Goal: Task Accomplishment & Management: Complete application form

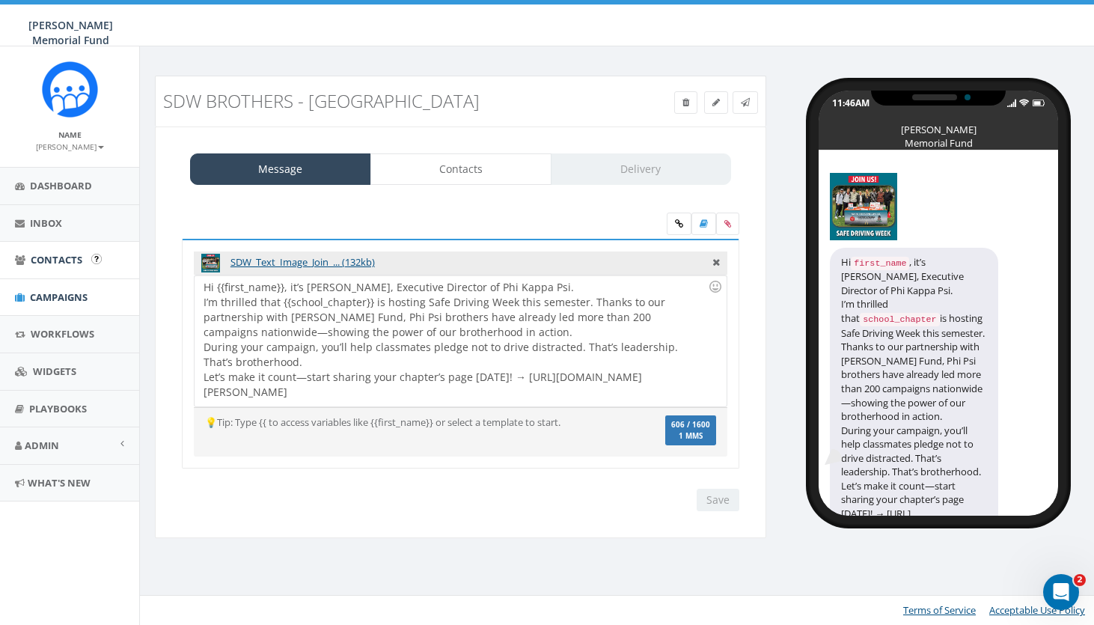
click at [60, 258] on span "Contacts" at bounding box center [57, 259] width 52 height 13
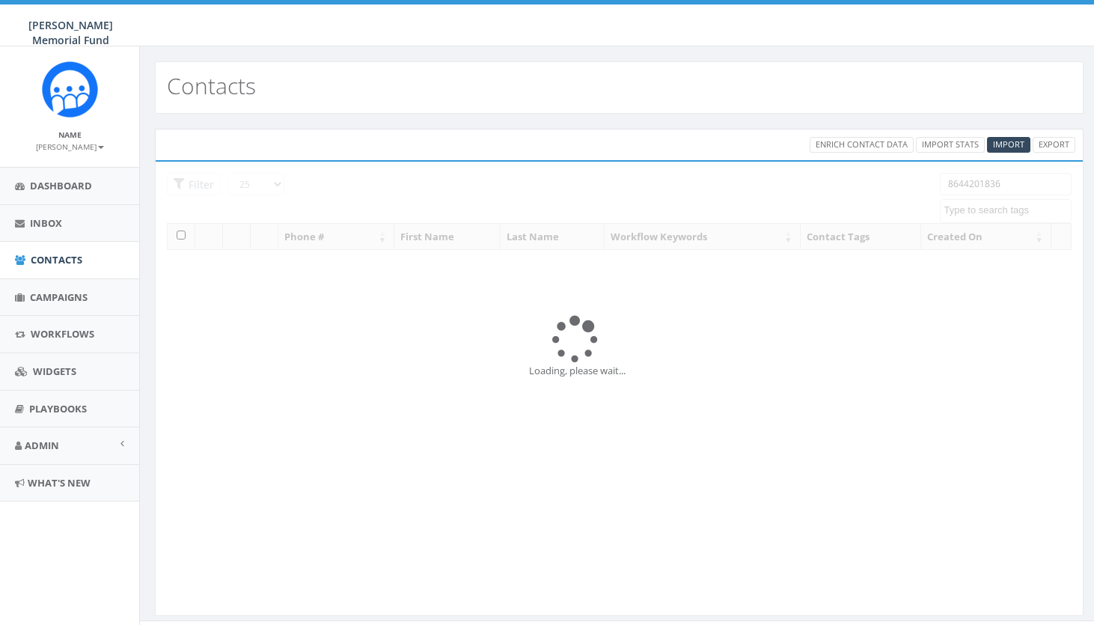
select select
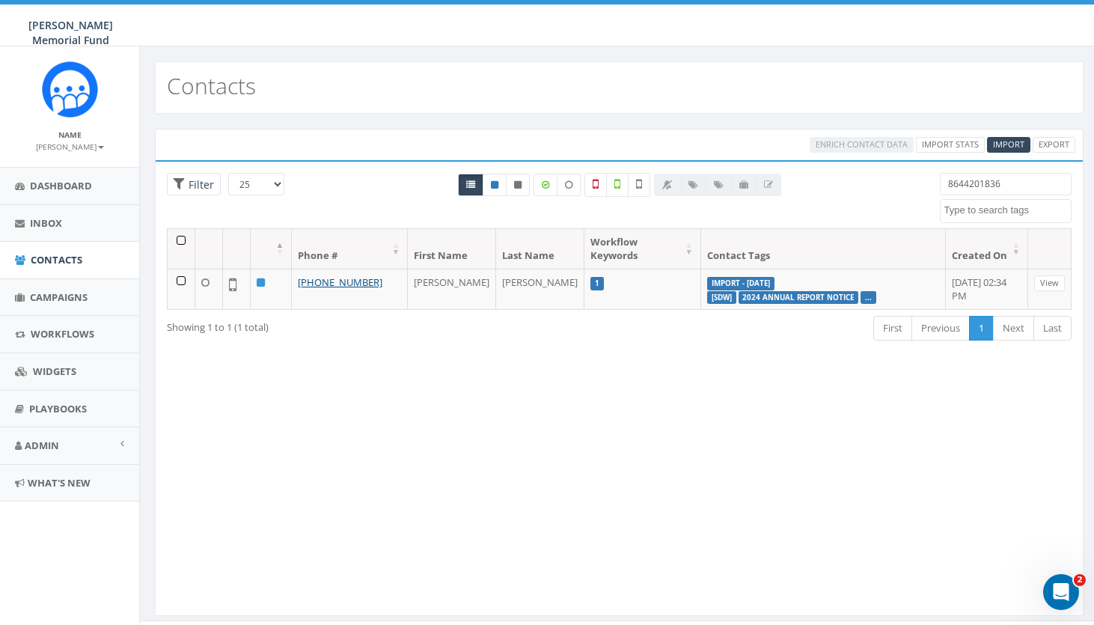
drag, startPoint x: 1004, startPoint y: 184, endPoint x: 865, endPoint y: 179, distance: 138.6
click at [866, 181] on div "25 50 100 Filter 8644201836 2024 Annual Report Notice 2025/06/02 2025/06/13 202…" at bounding box center [619, 200] width 927 height 55
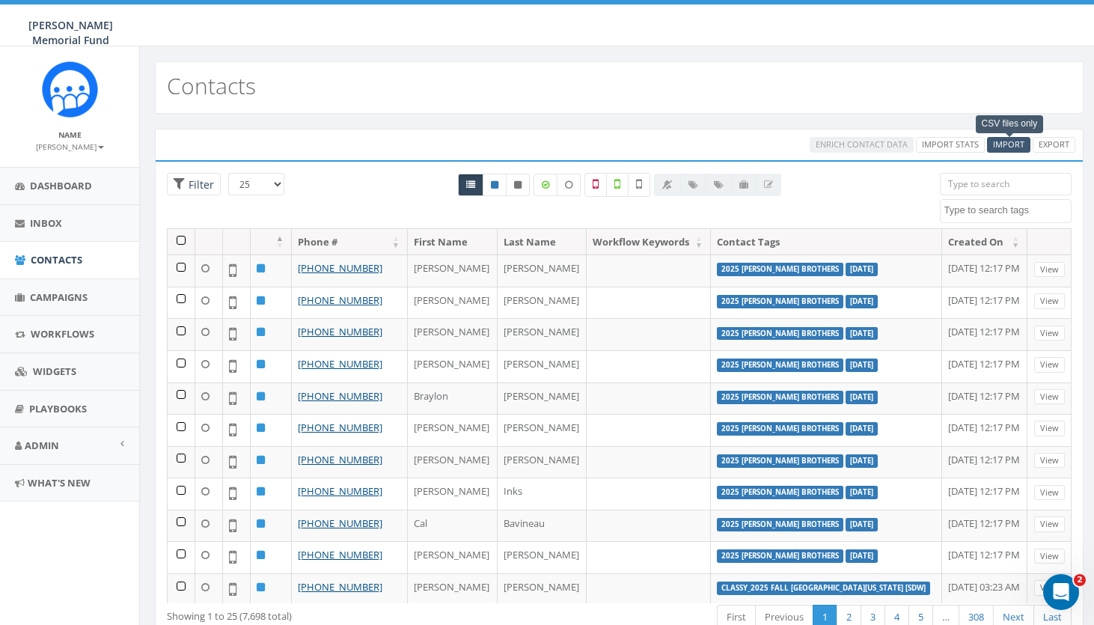
click at [1004, 146] on span "Import" at bounding box center [1008, 143] width 31 height 11
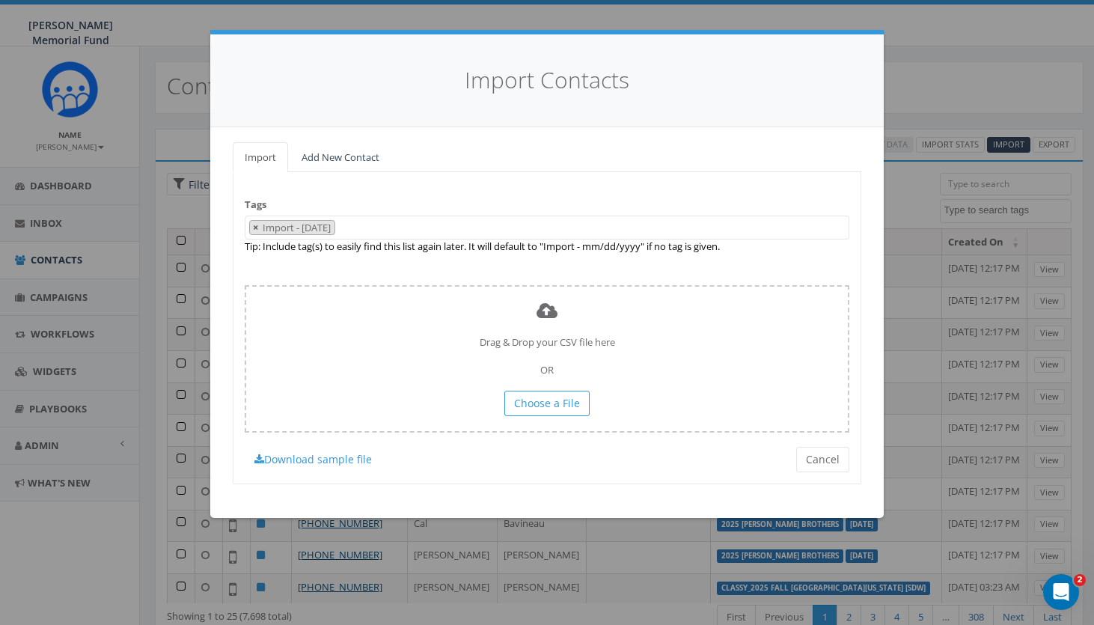
click at [253, 225] on span "×" at bounding box center [255, 227] width 5 height 13
select select
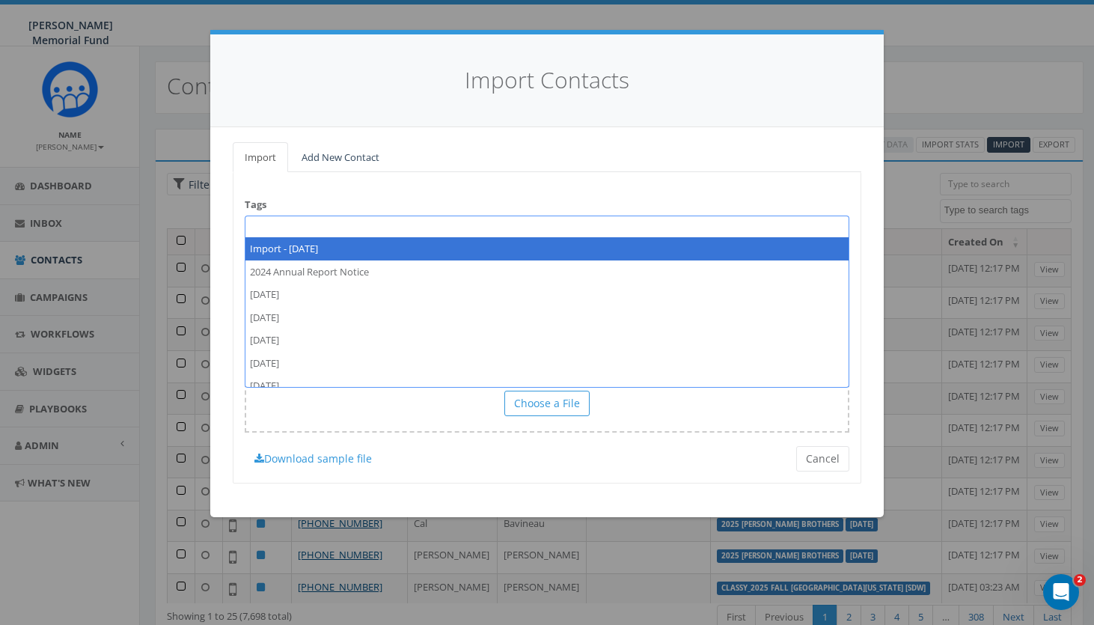
click at [261, 226] on span at bounding box center [547, 228] width 605 height 24
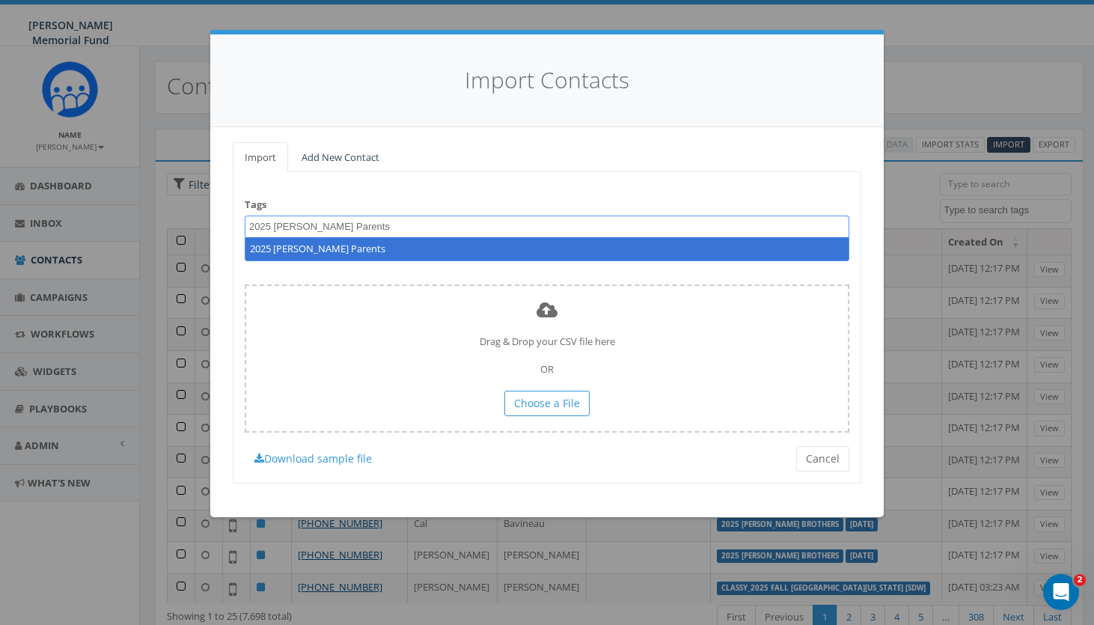
type textarea "2025 Wittenberg Parents"
select select "2025 Wittenberg Parents"
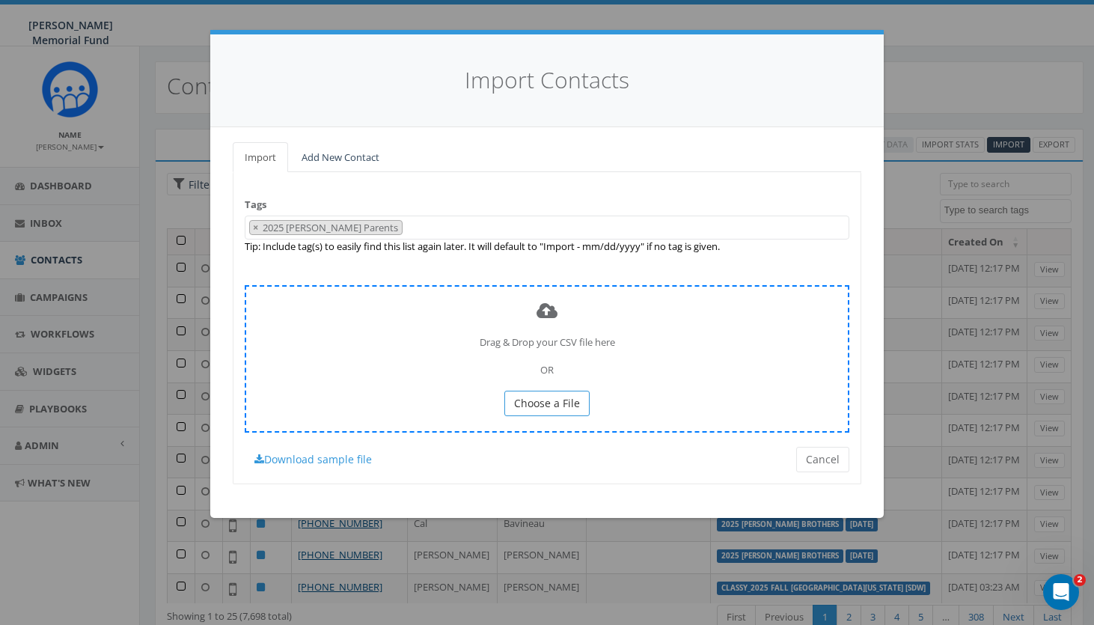
click at [550, 401] on span "Choose a File" at bounding box center [547, 403] width 66 height 14
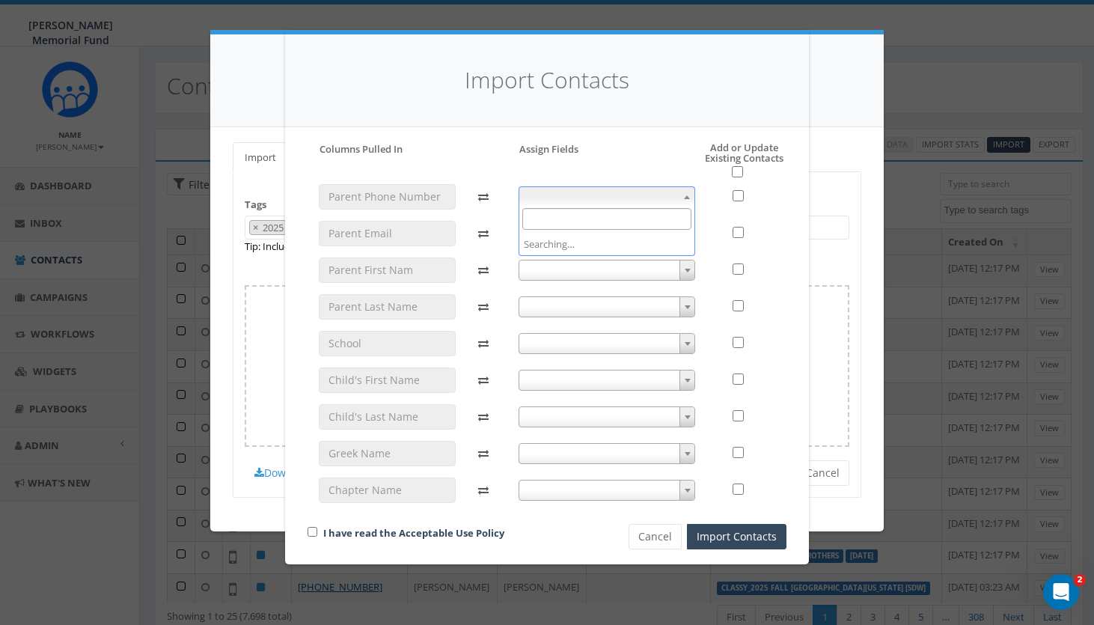
click at [688, 195] on b at bounding box center [687, 197] width 6 height 4
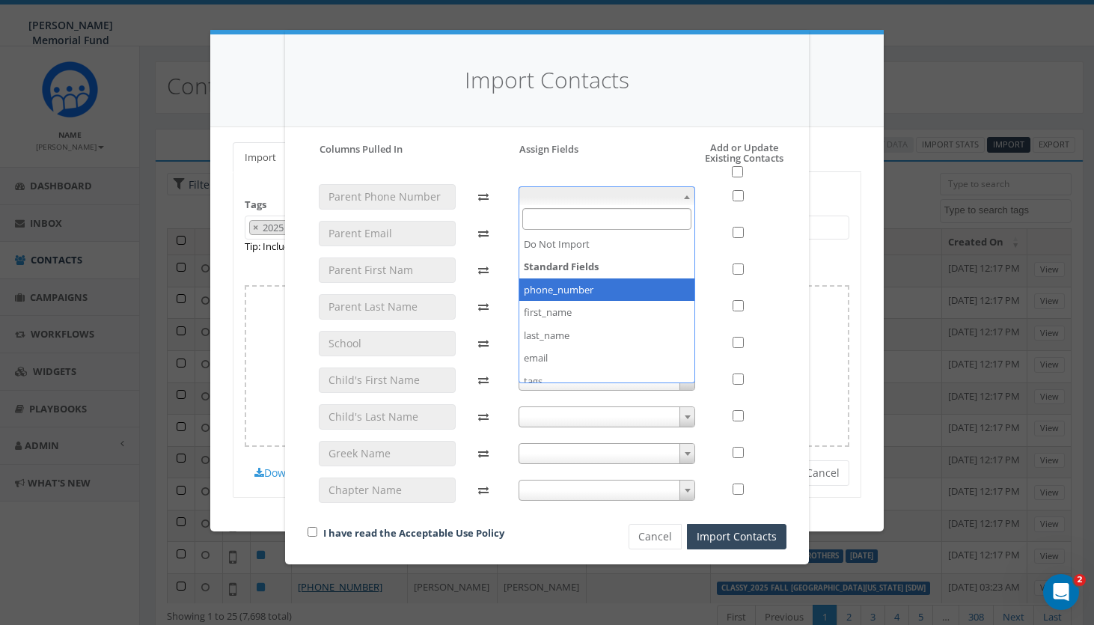
select select "phone_number"
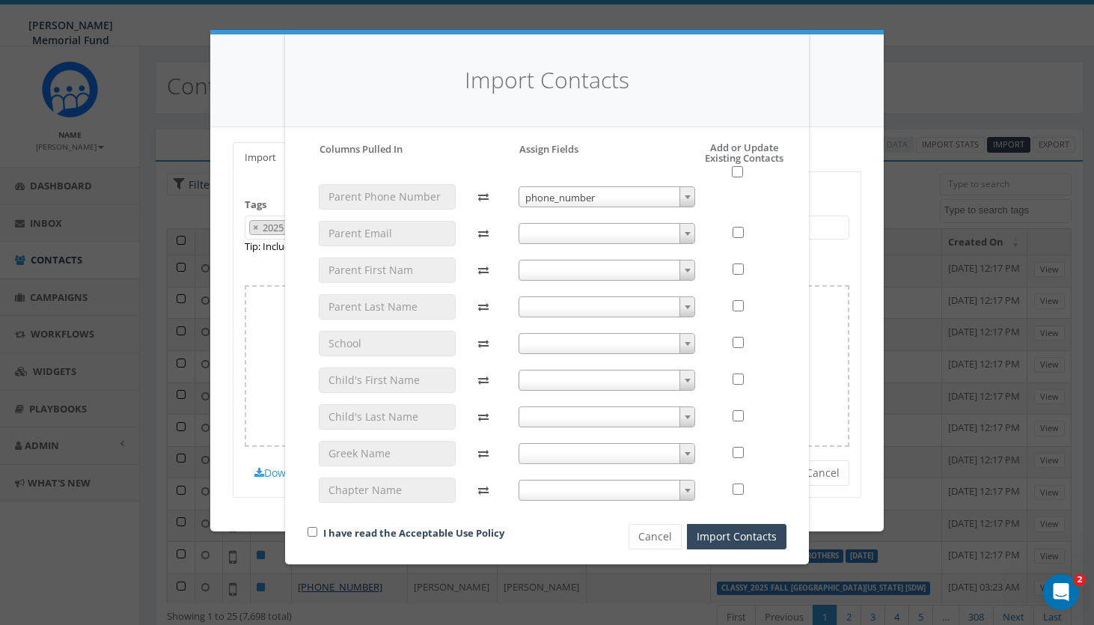
click at [685, 262] on span at bounding box center [687, 270] width 15 height 19
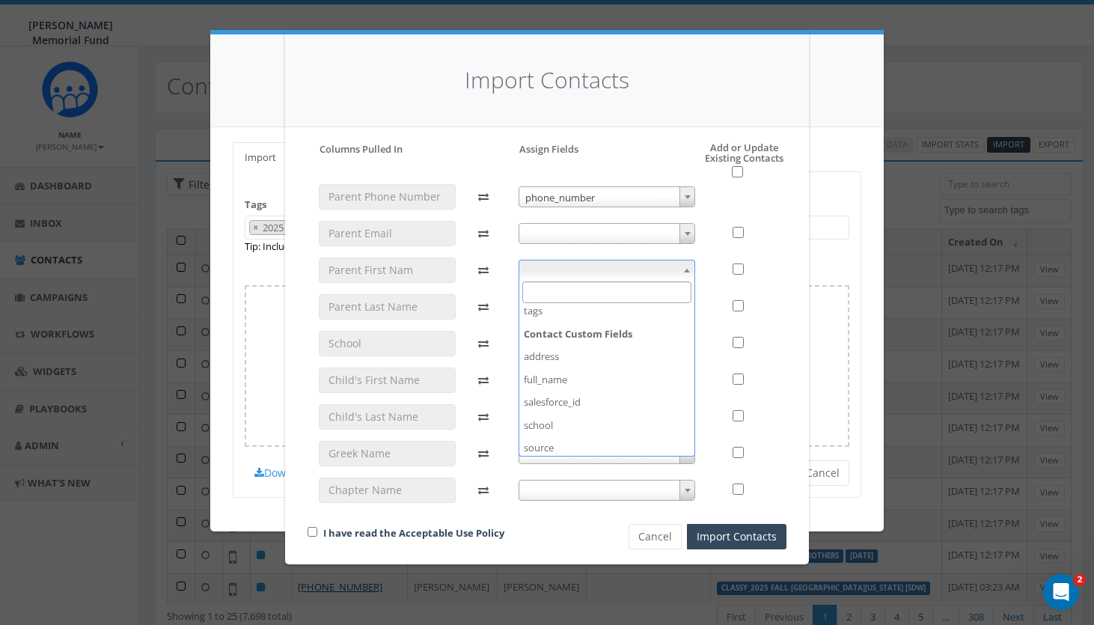
scroll to position [255, 0]
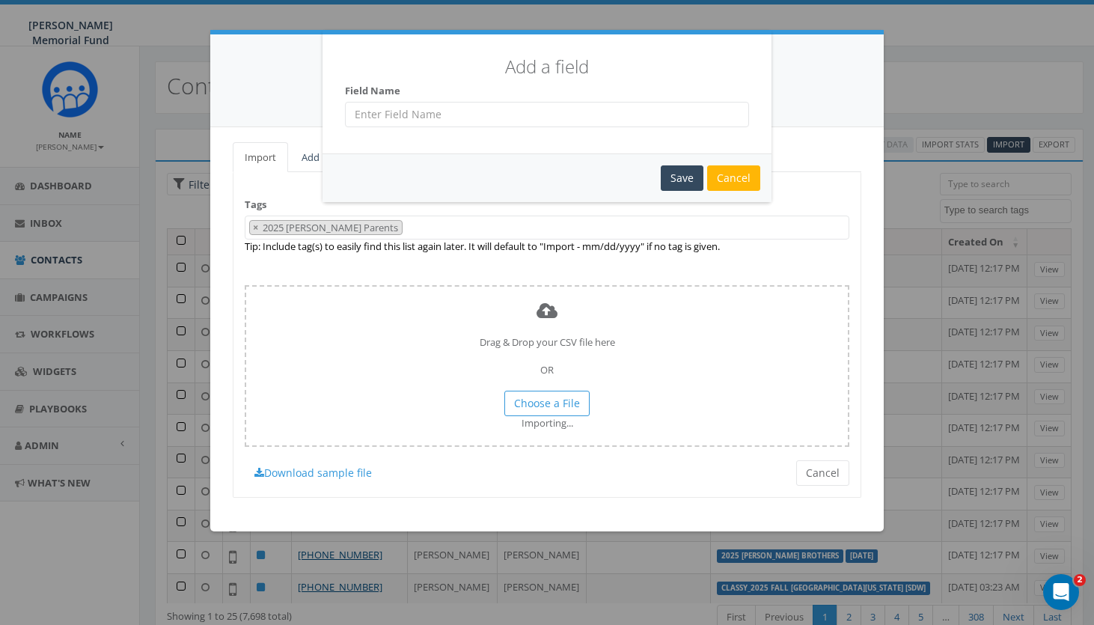
click at [496, 115] on input "text" at bounding box center [547, 114] width 404 height 25
type input "Parent Phone Number"
click at [686, 176] on div "Save" at bounding box center [682, 177] width 43 height 25
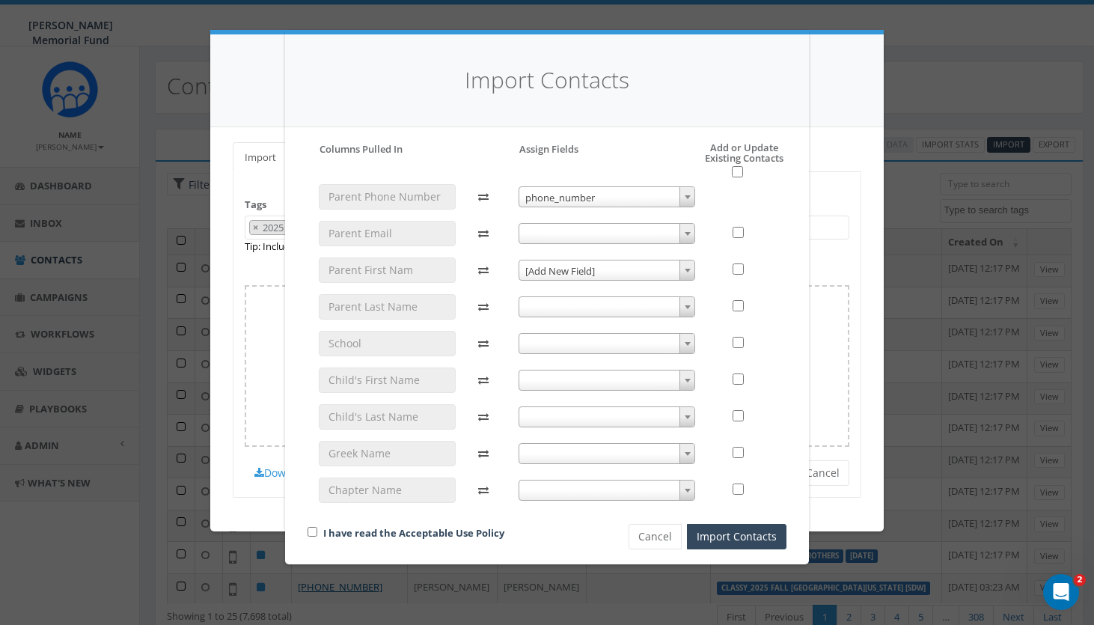
click at [616, 225] on span at bounding box center [607, 233] width 177 height 21
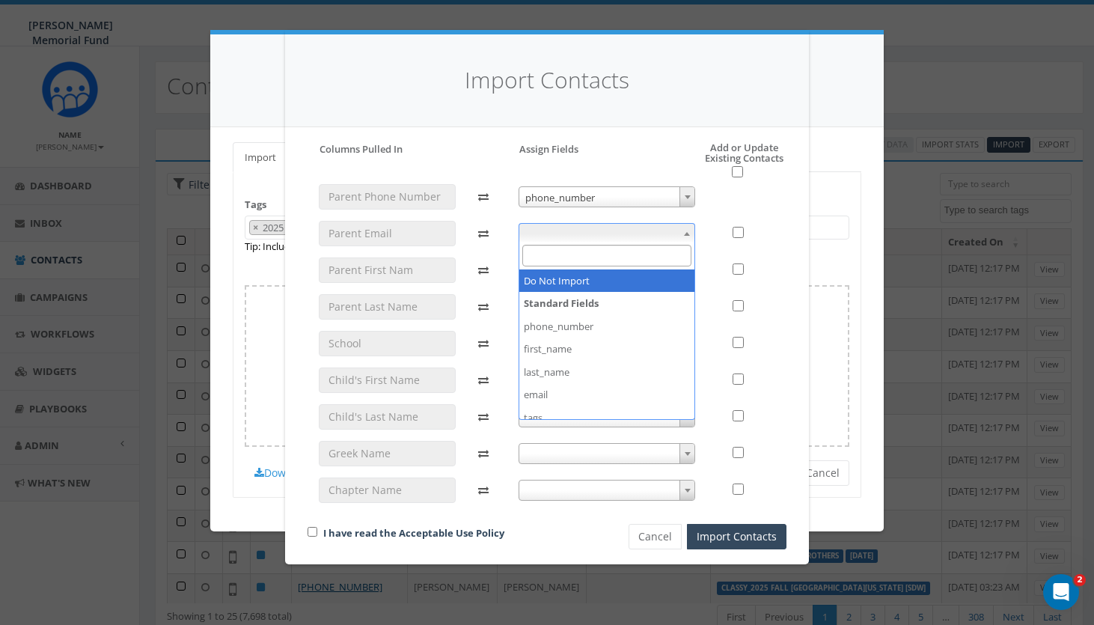
click at [618, 187] on span "phone_number" at bounding box center [608, 197] width 176 height 21
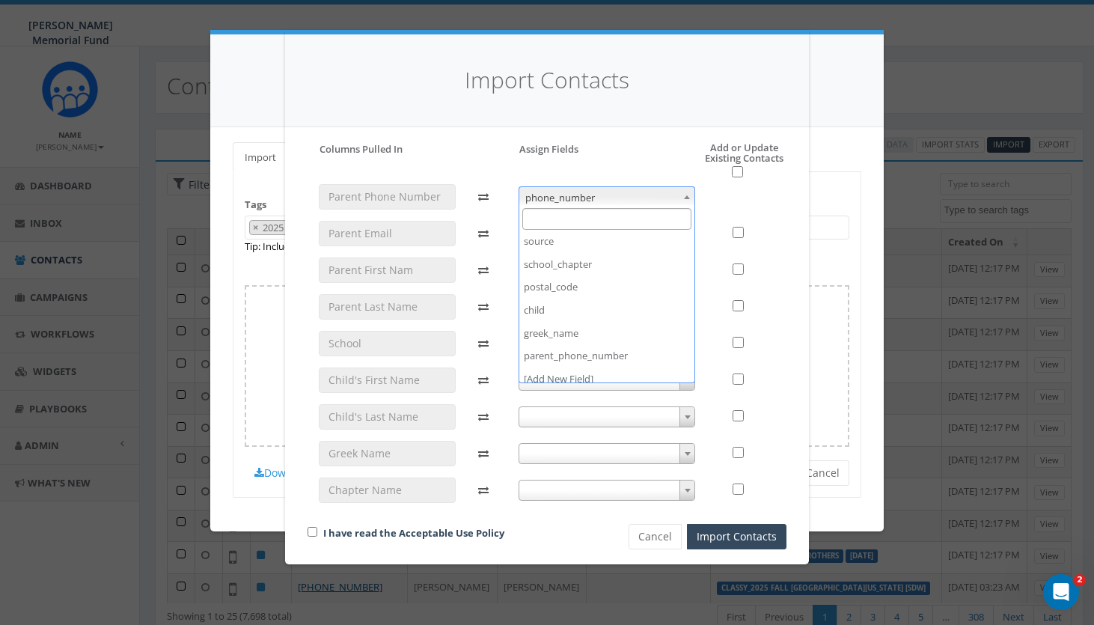
scroll to position [277, 0]
select select "parent_phone_number"
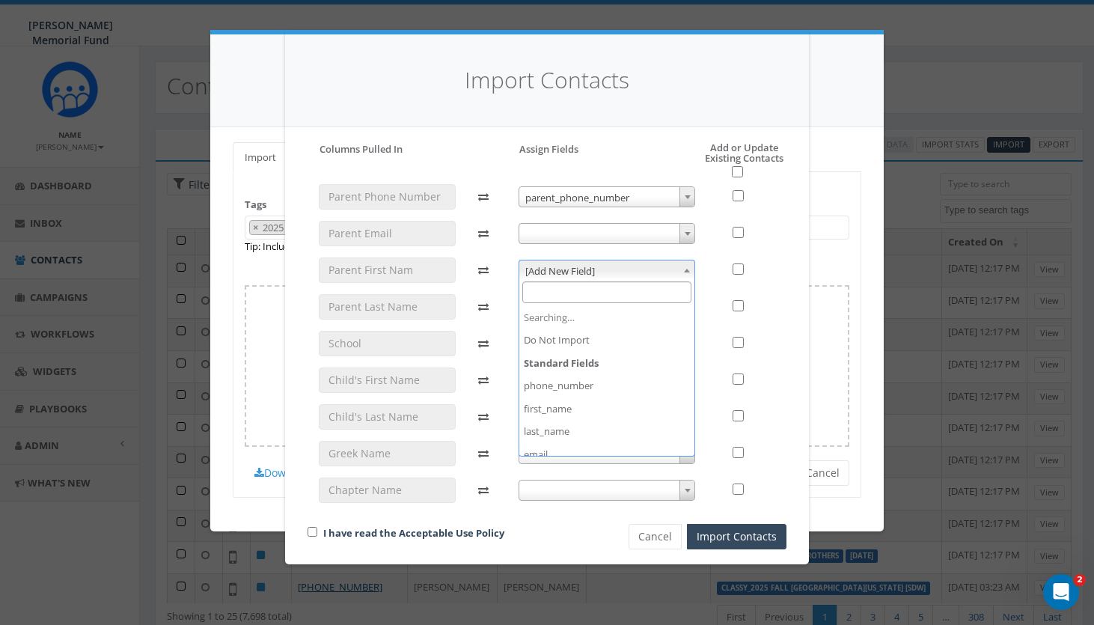
click at [625, 266] on span "[Add New Field]" at bounding box center [608, 271] width 176 height 21
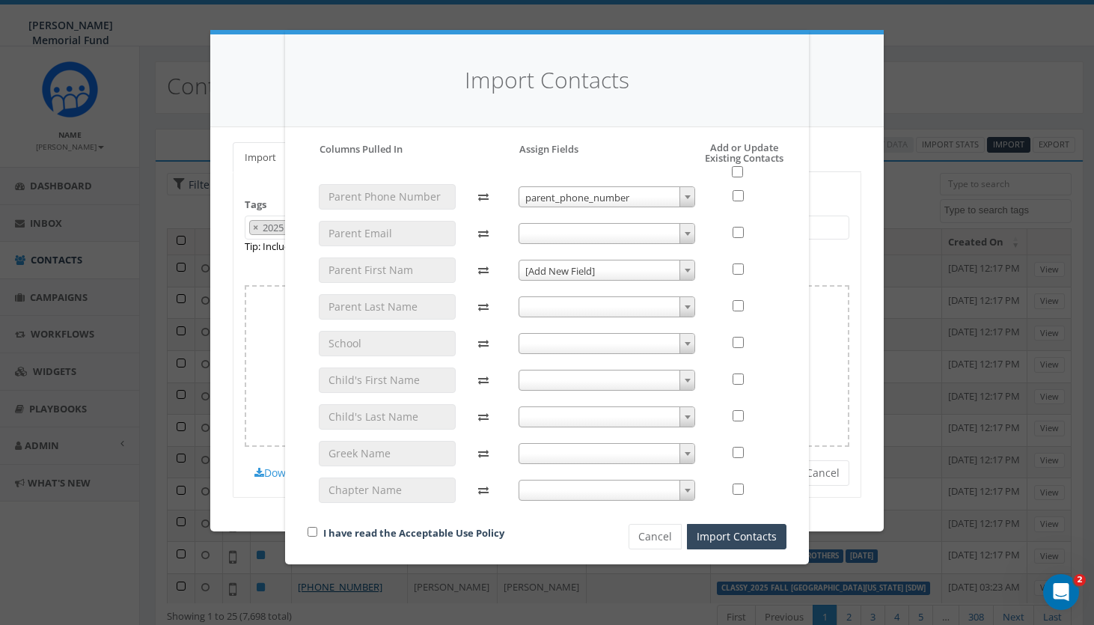
click at [681, 267] on span at bounding box center [687, 270] width 15 height 19
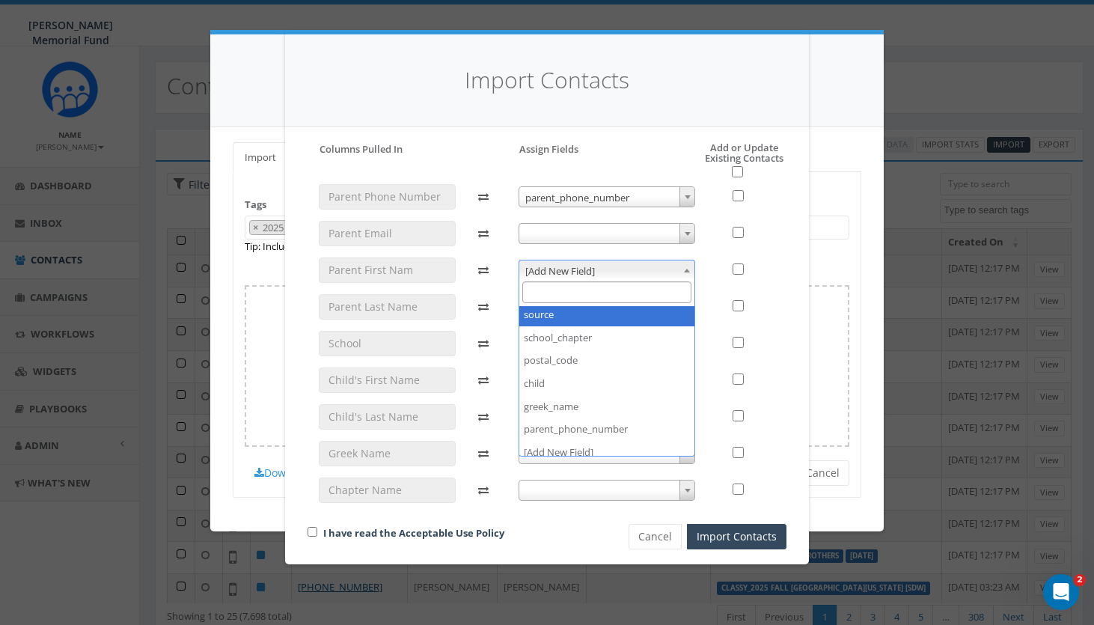
select select "source"
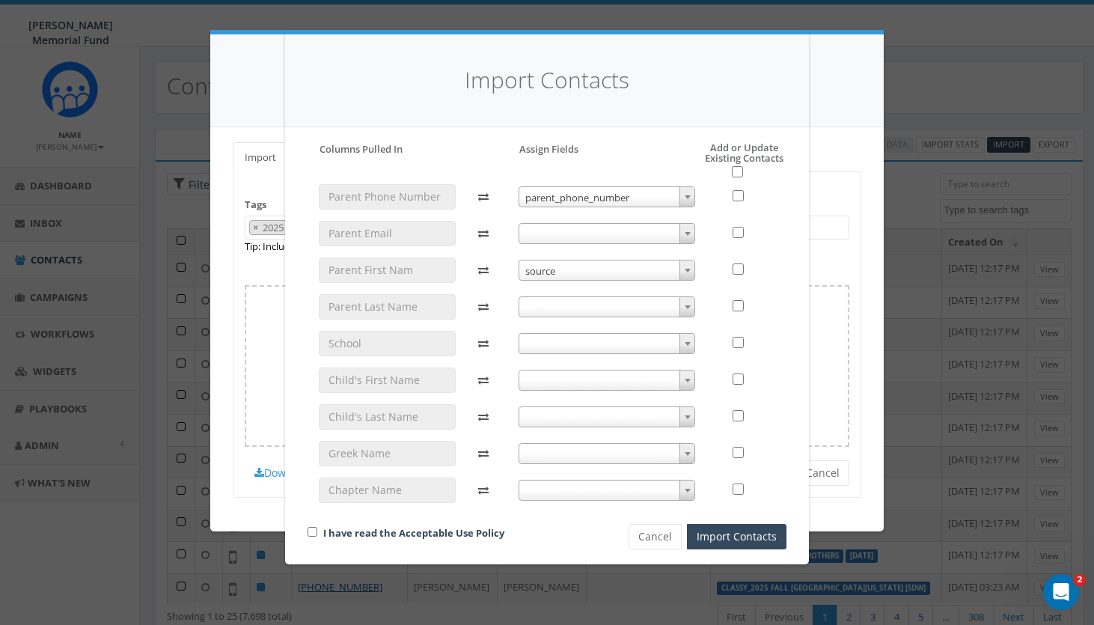
click at [645, 269] on span "source" at bounding box center [608, 271] width 176 height 21
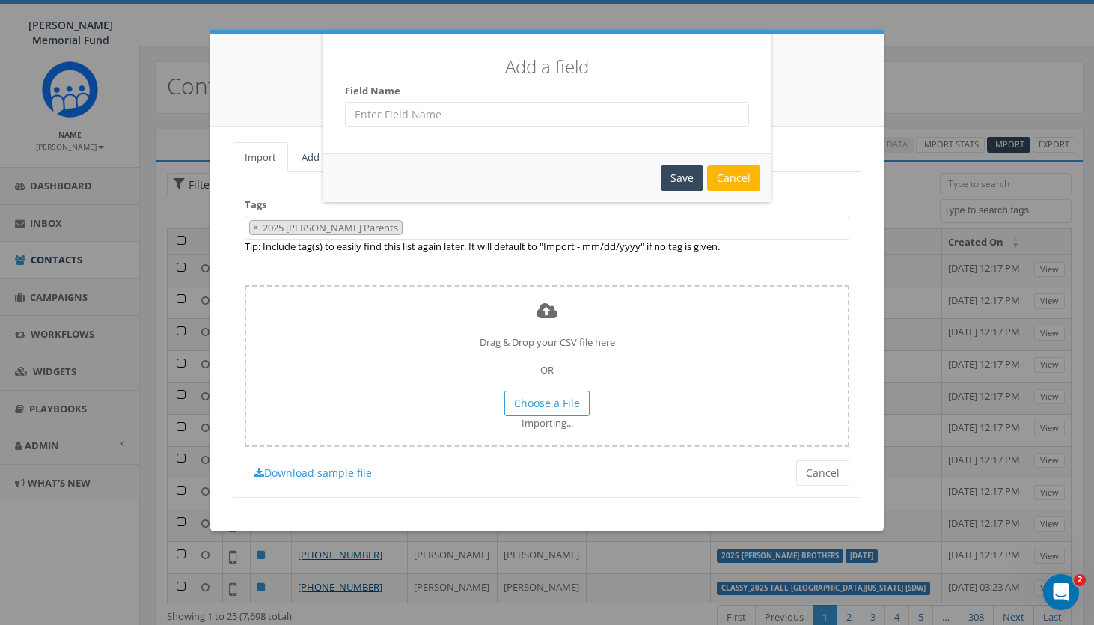
click at [456, 109] on input "text" at bounding box center [547, 114] width 404 height 25
type input "Parent Fi"
click at [736, 177] on div "Cancel" at bounding box center [733, 177] width 53 height 25
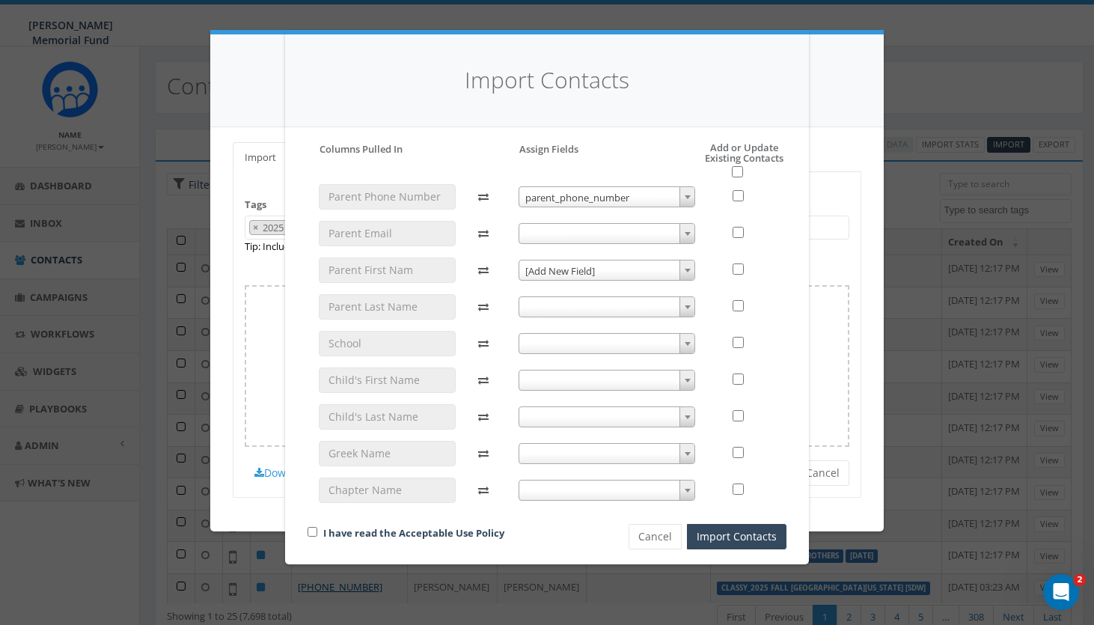
click at [659, 265] on span "[Add New Field]" at bounding box center [608, 271] width 176 height 21
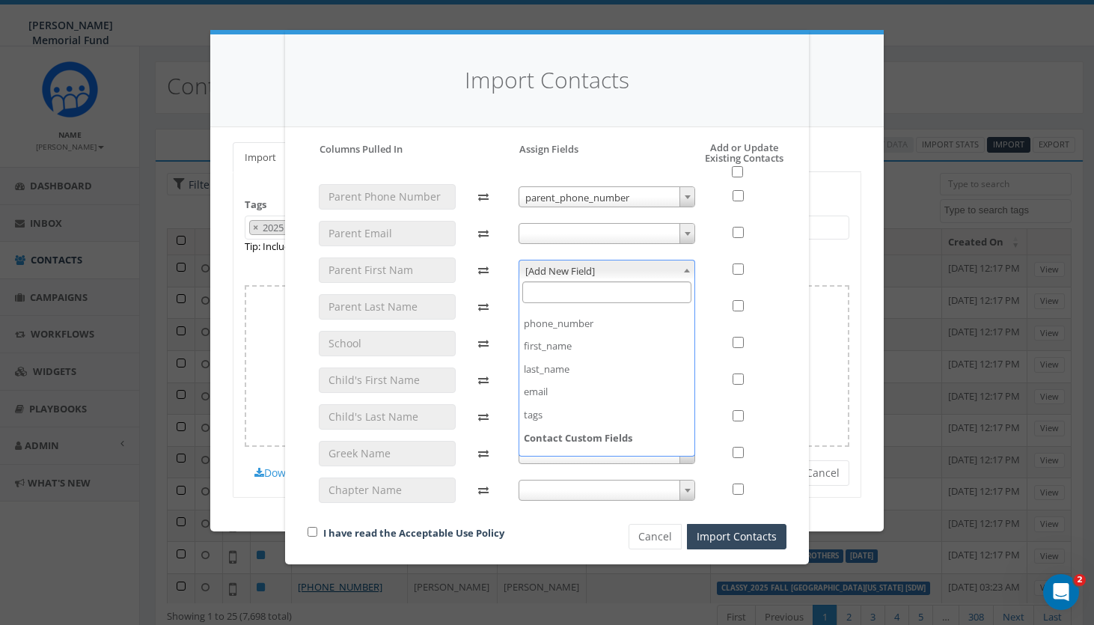
scroll to position [37, 0]
select select "first_name"
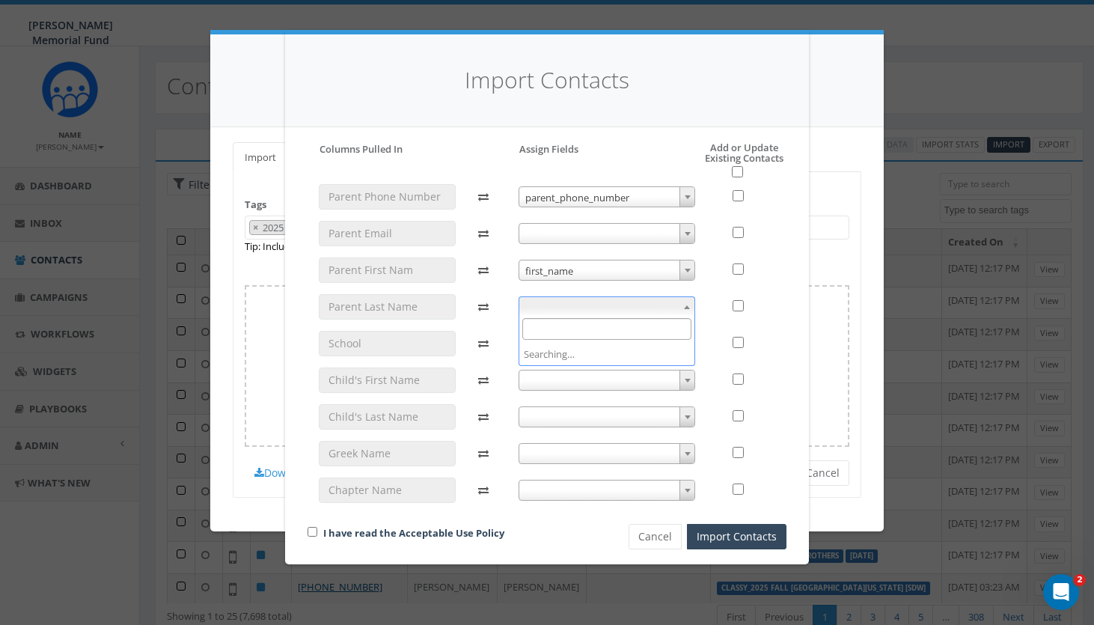
click at [645, 302] on span at bounding box center [607, 306] width 177 height 21
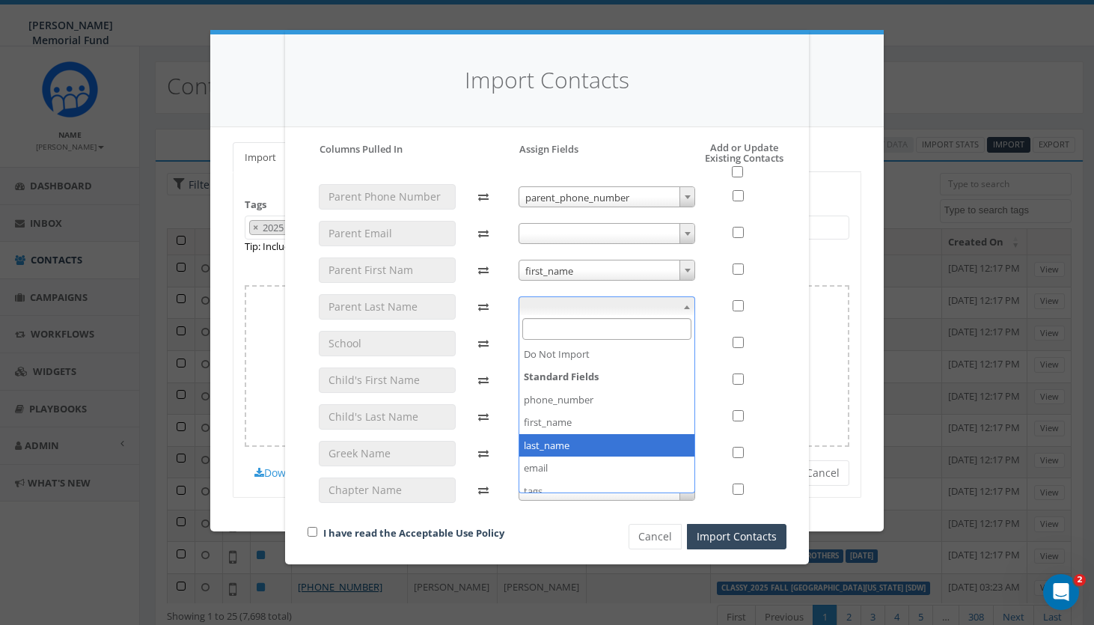
select select "last_name"
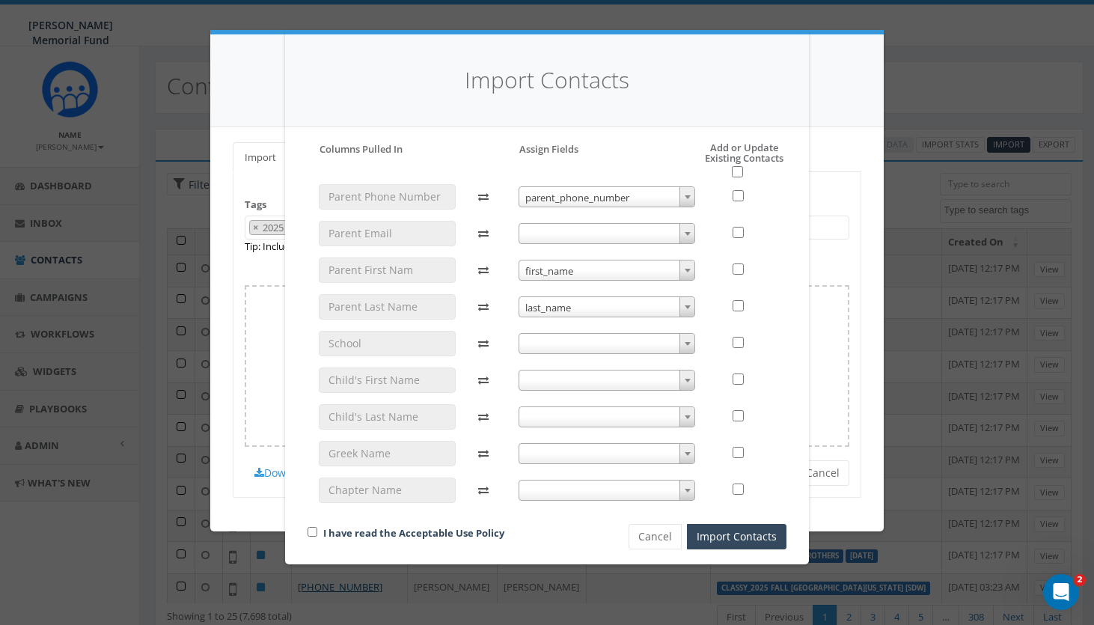
click at [640, 338] on span at bounding box center [607, 343] width 177 height 21
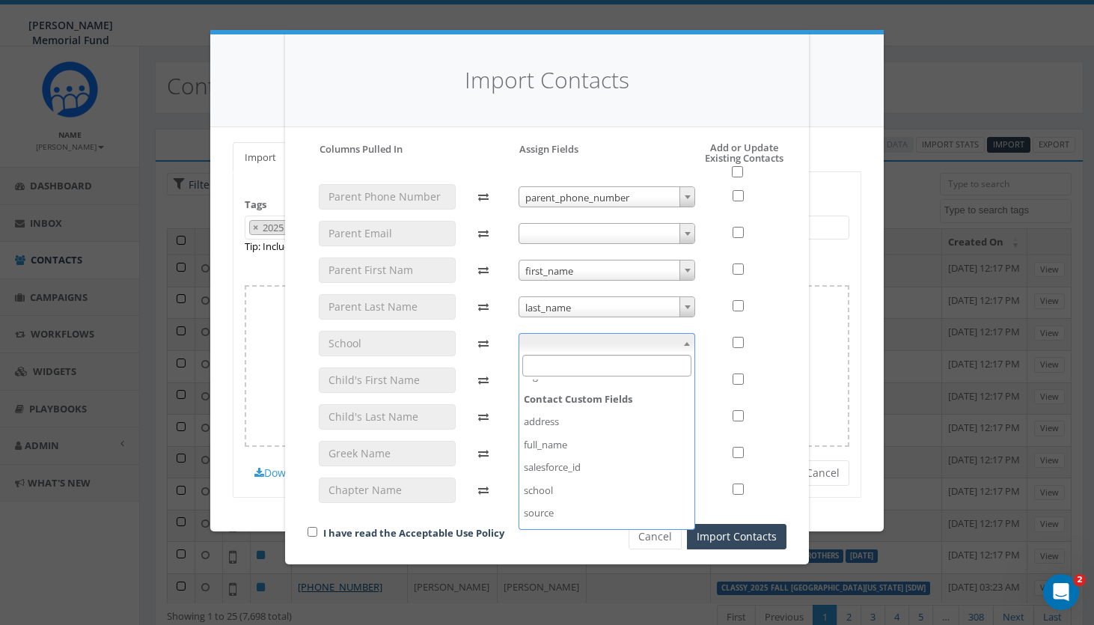
scroll to position [157, 0]
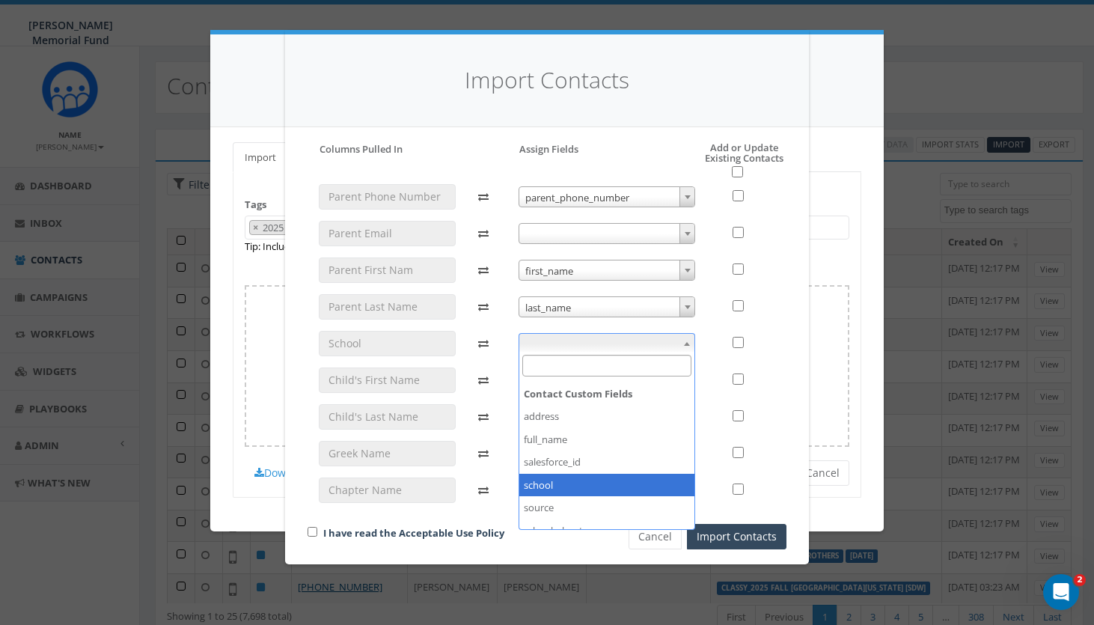
select select "school"
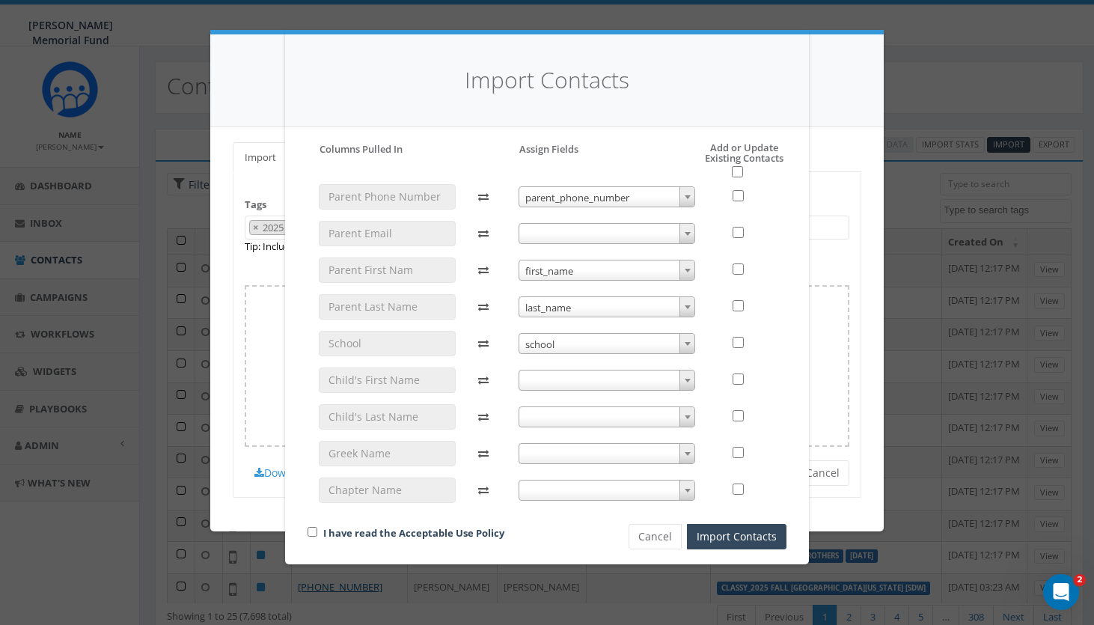
click at [655, 379] on span at bounding box center [607, 380] width 177 height 21
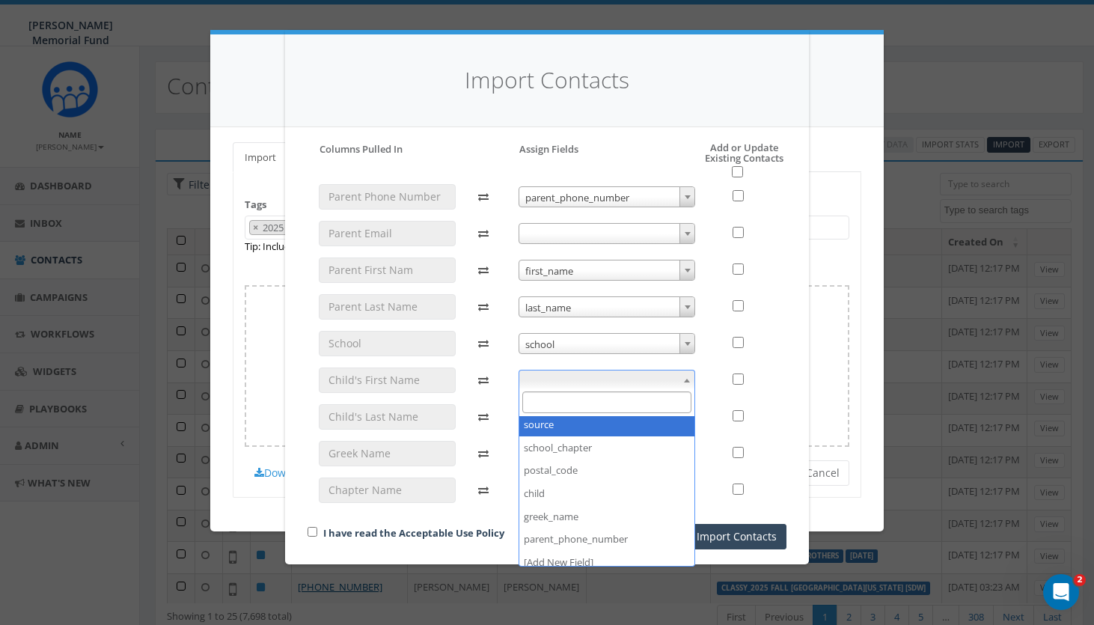
scroll to position [278, 0]
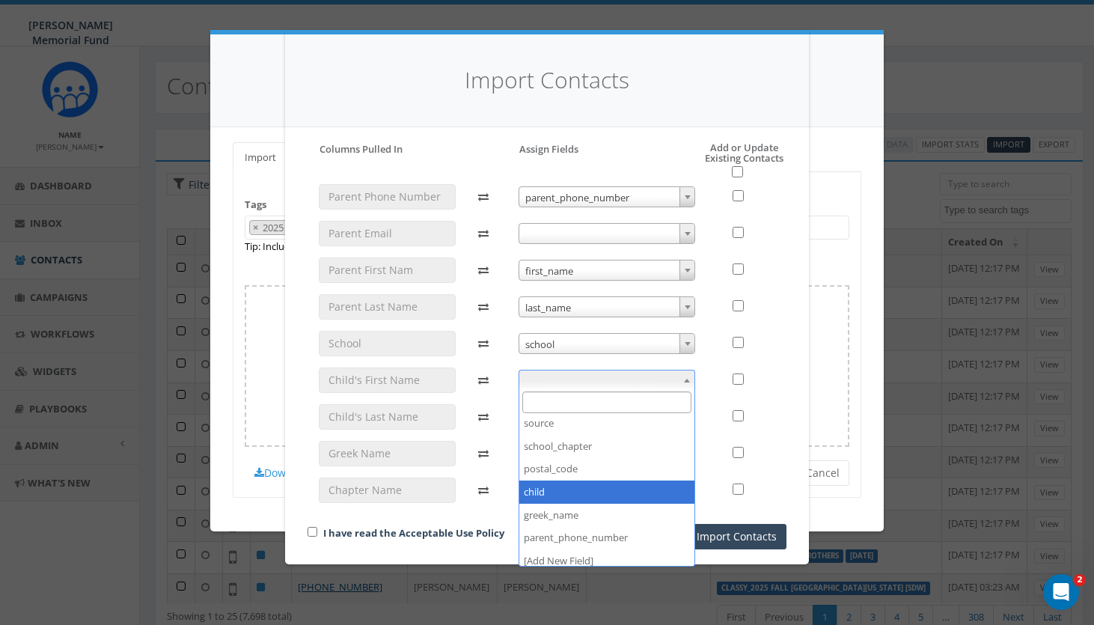
select select "child"
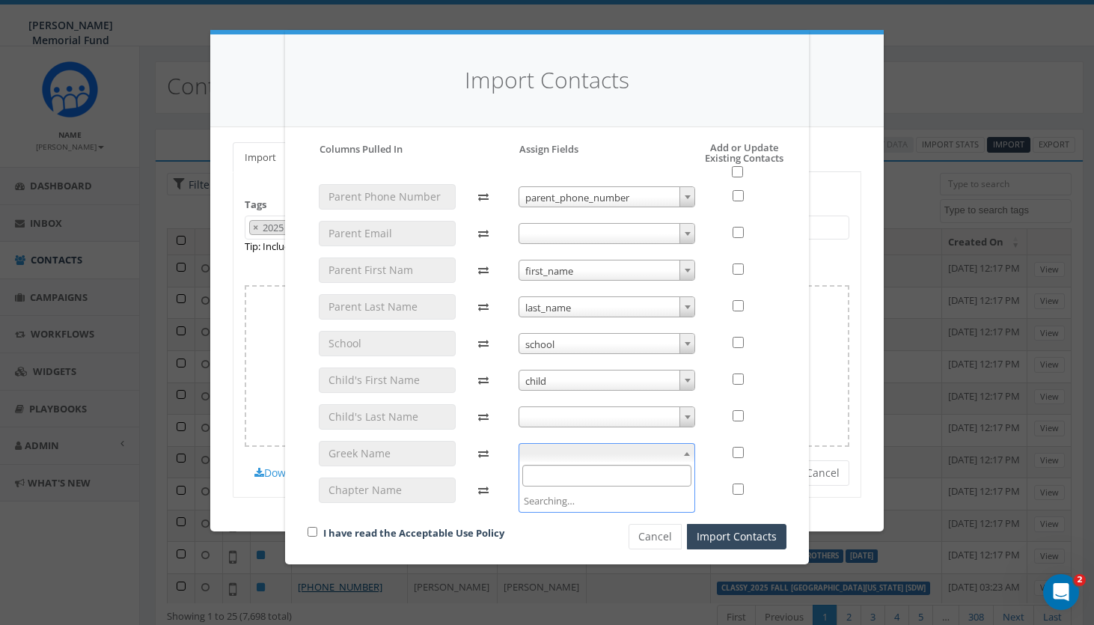
click at [609, 448] on span at bounding box center [607, 453] width 177 height 21
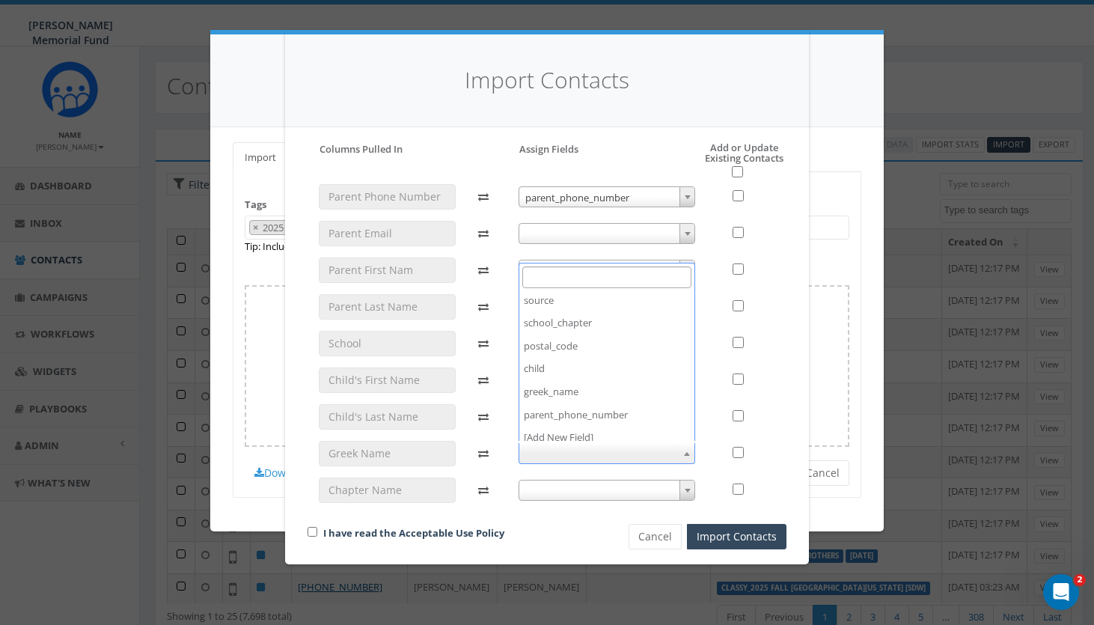
scroll to position [277, 0]
select select "greek_name"
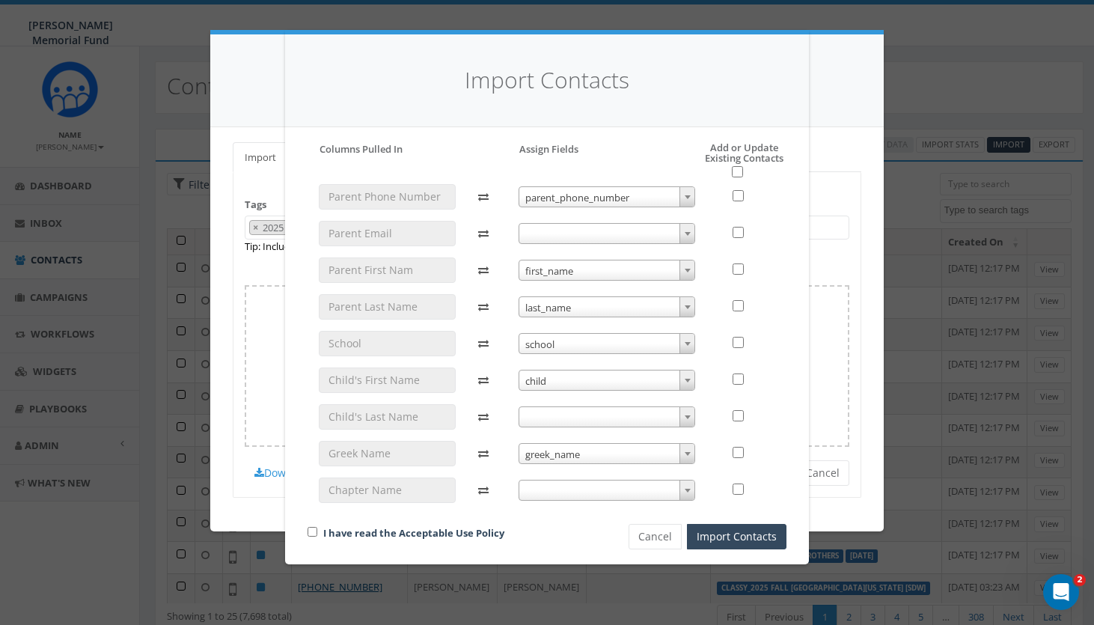
click at [585, 493] on span at bounding box center [607, 490] width 177 height 21
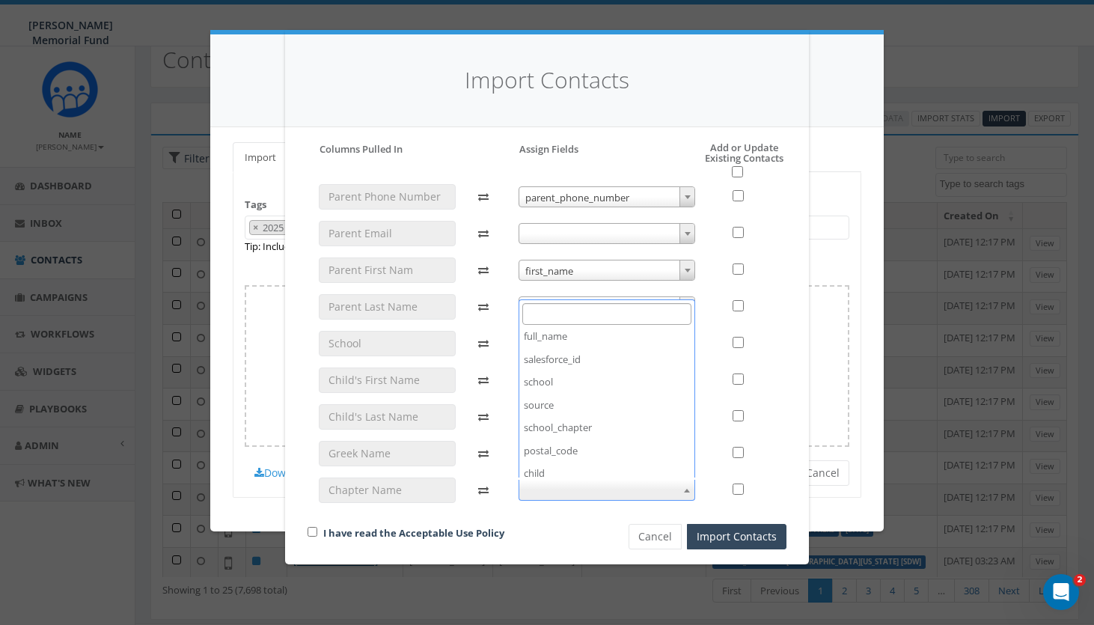
scroll to position [238, 0]
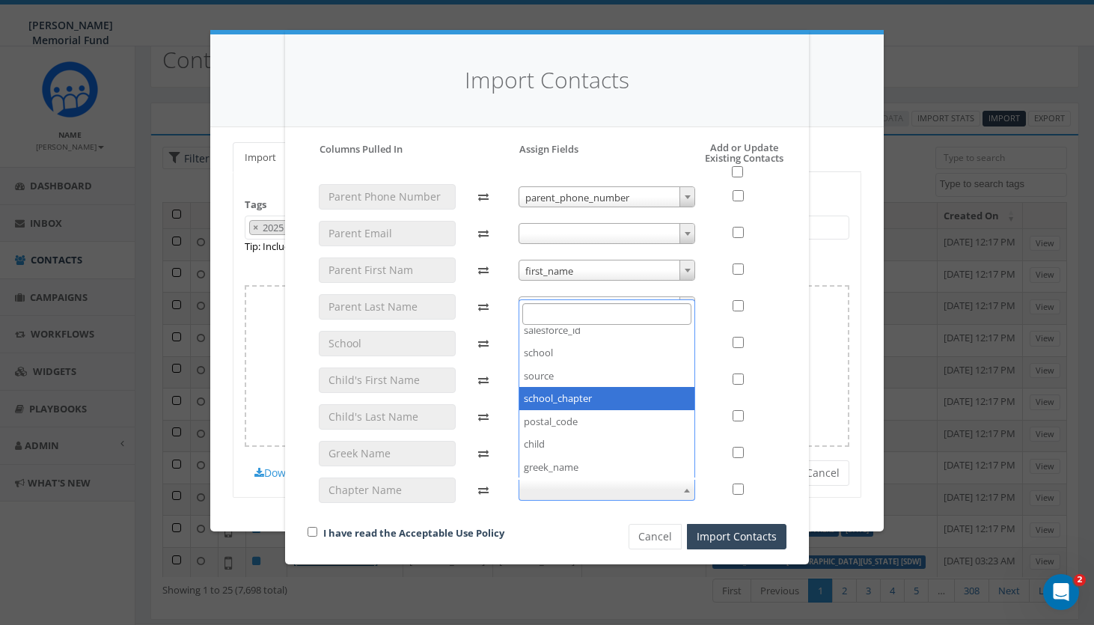
select select "school_chapter"
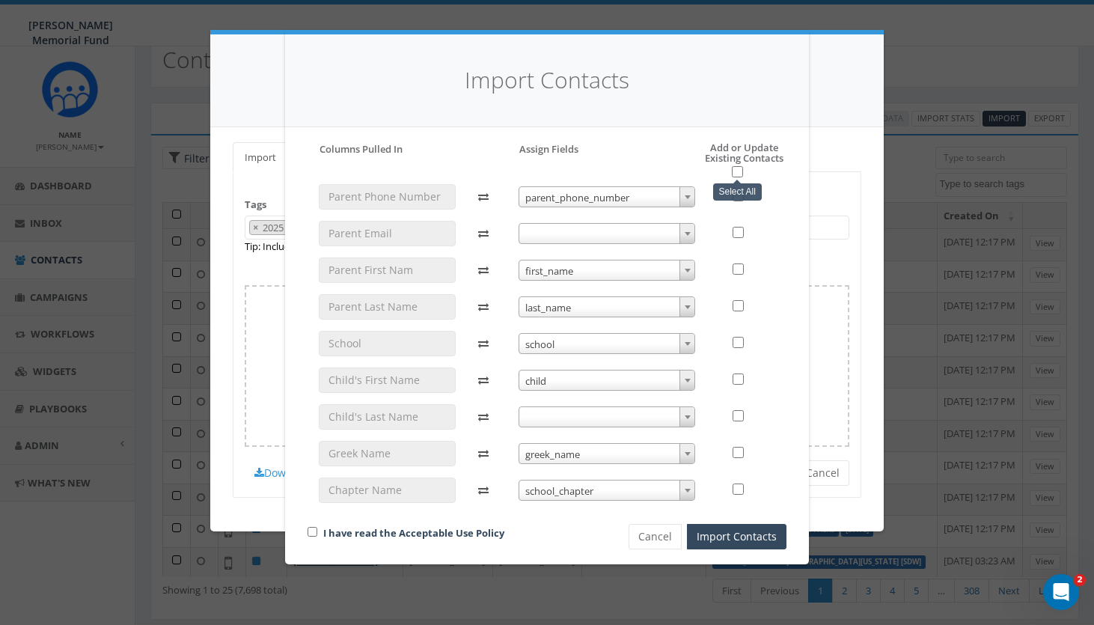
click at [740, 166] on input "checkbox" at bounding box center [737, 171] width 11 height 11
checkbox input "true"
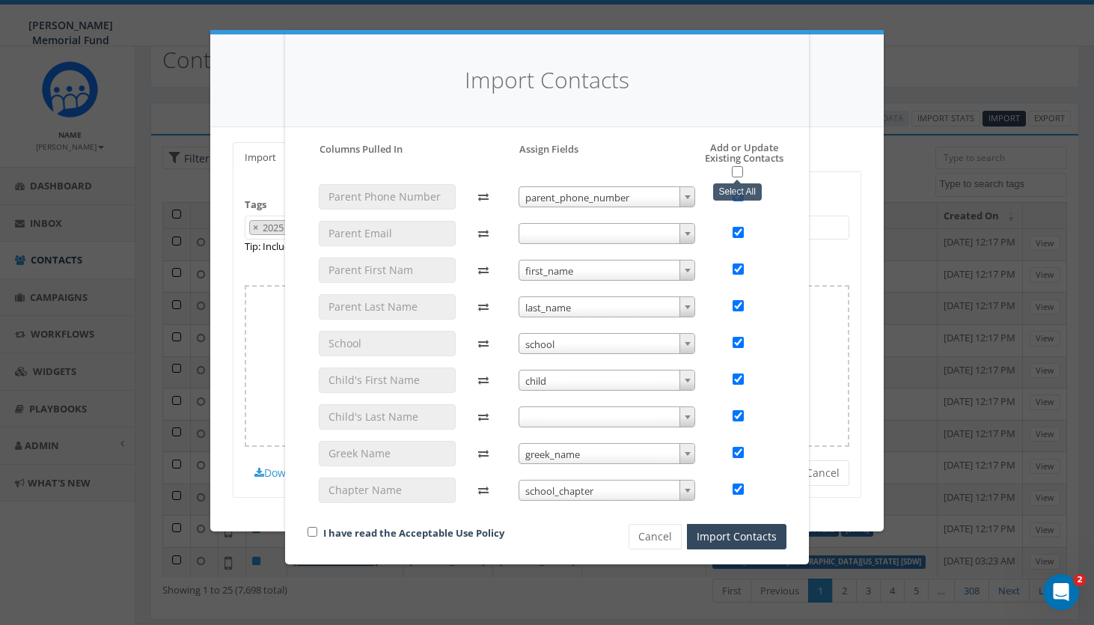
checkbox input "true"
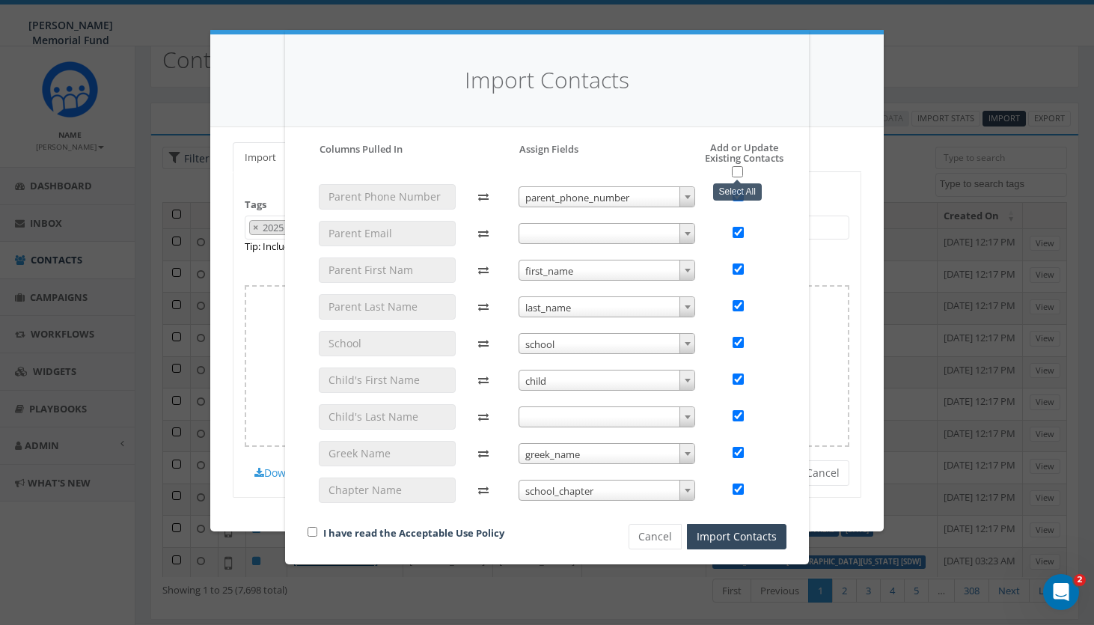
checkbox input "true"
click at [316, 528] on input "checkbox" at bounding box center [313, 532] width 10 height 10
checkbox input "true"
click at [752, 534] on button "Import Contacts" at bounding box center [737, 536] width 100 height 25
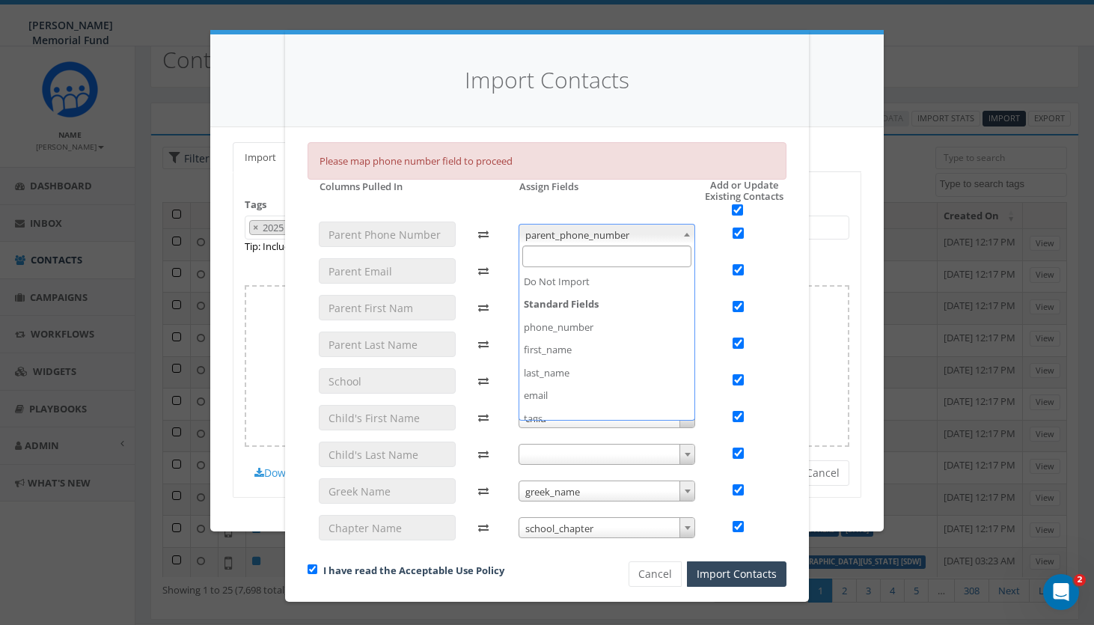
click at [611, 228] on span "parent_phone_number" at bounding box center [608, 235] width 176 height 21
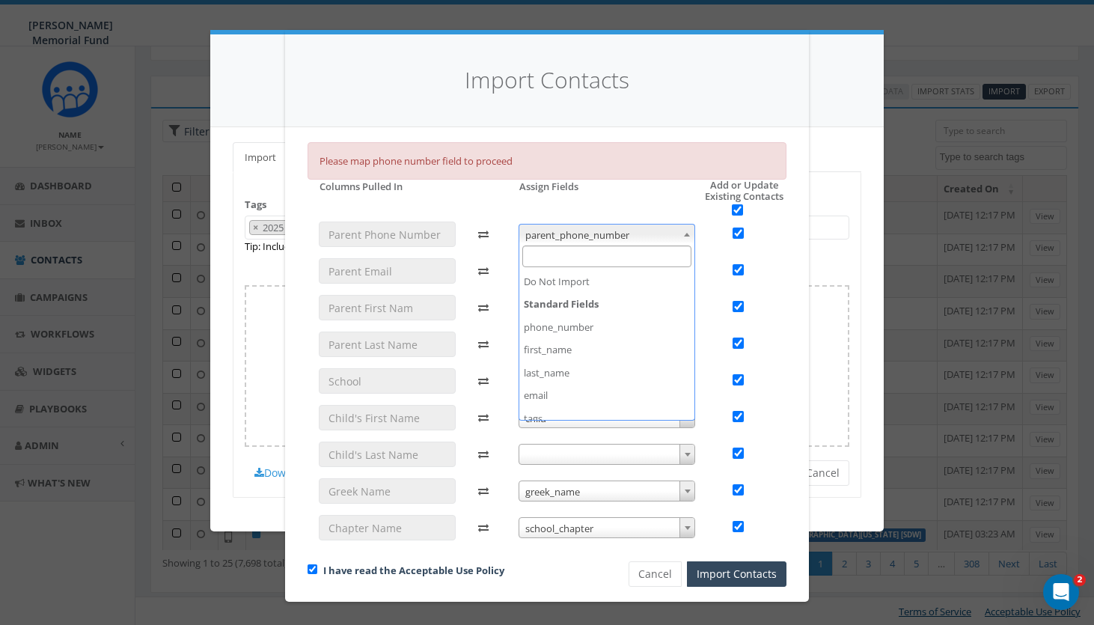
scroll to position [0, 0]
select select "phone_number"
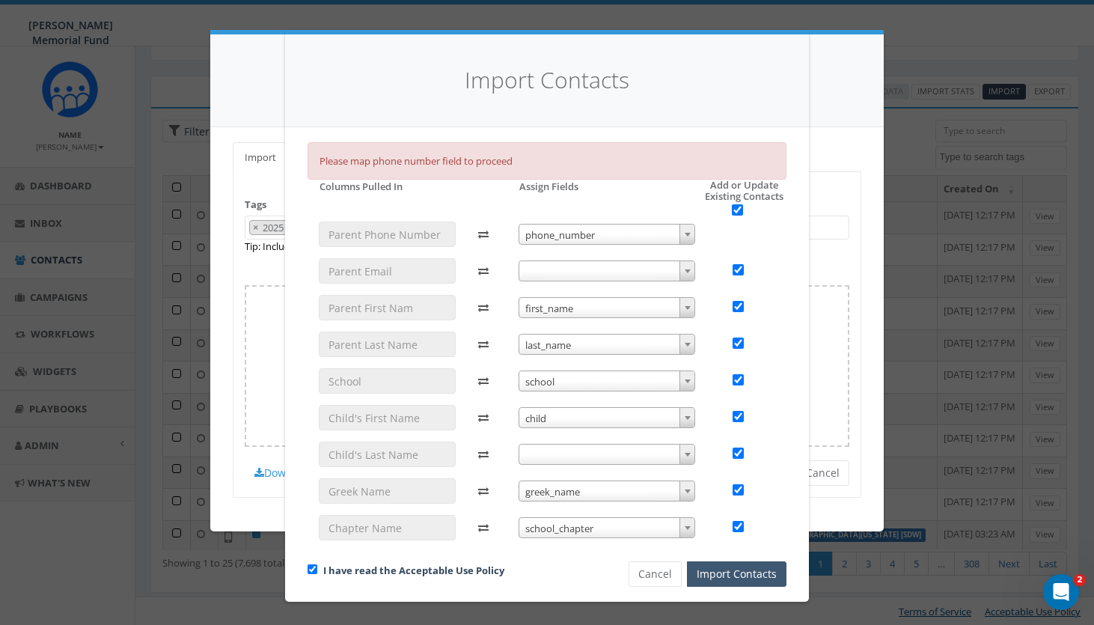
click at [732, 573] on button "Import Contacts" at bounding box center [737, 573] width 100 height 25
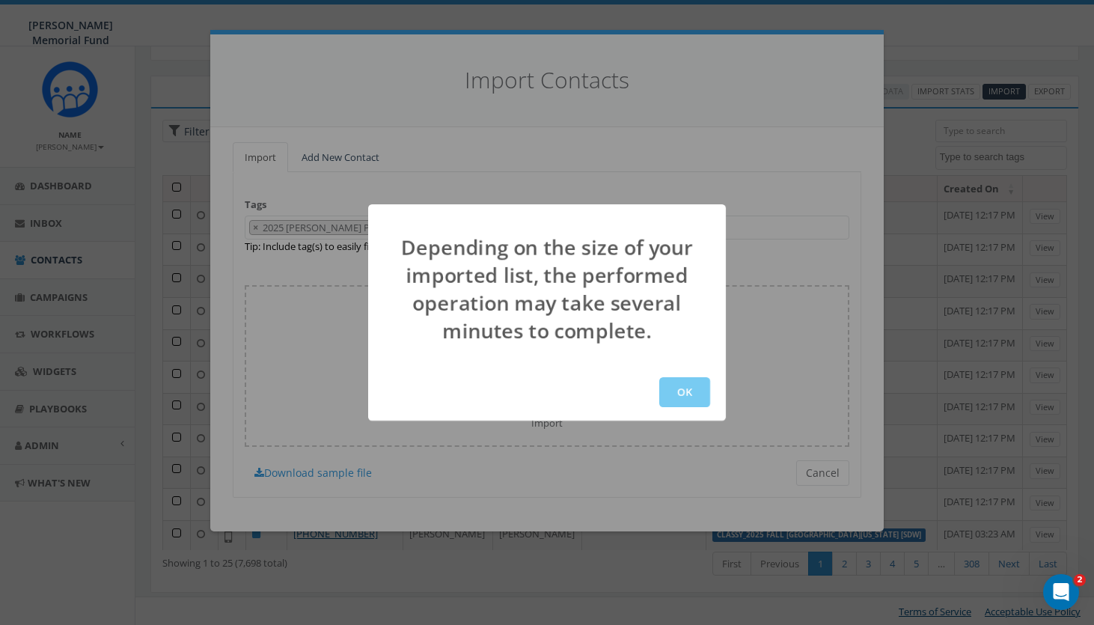
click at [683, 385] on button "OK" at bounding box center [684, 392] width 51 height 30
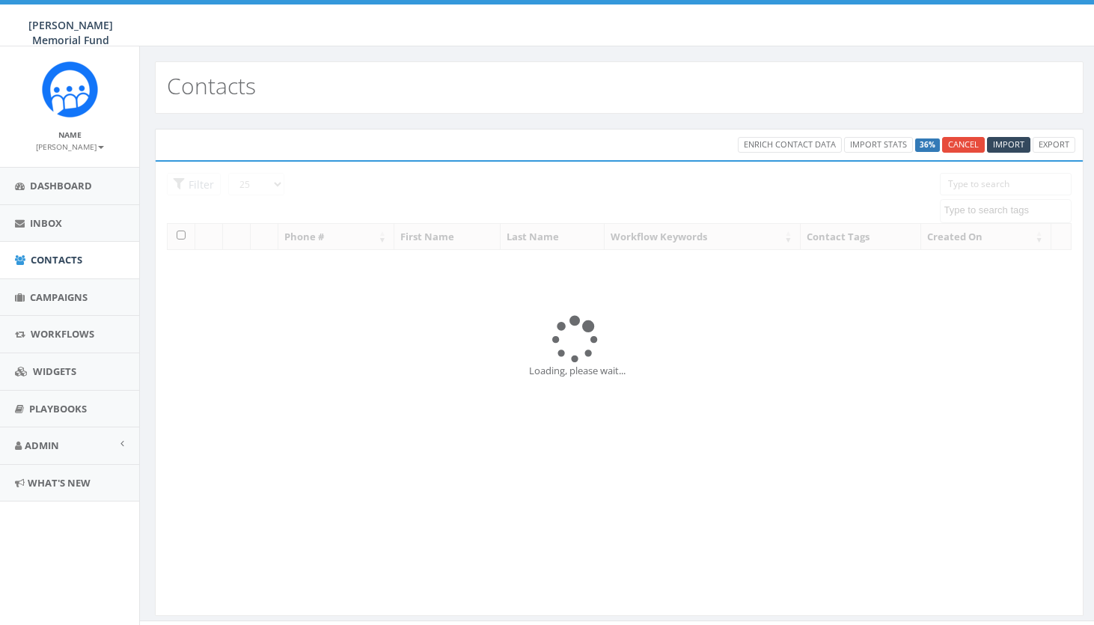
select select
